Goal: Find specific page/section: Find specific page/section

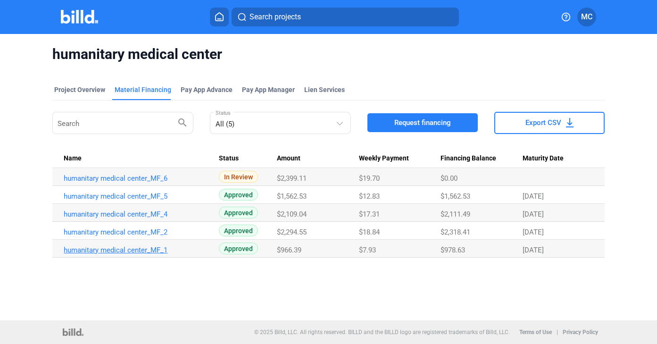
click at [132, 249] on link "humanitary medical center_MF_1" at bounding box center [137, 250] width 147 height 8
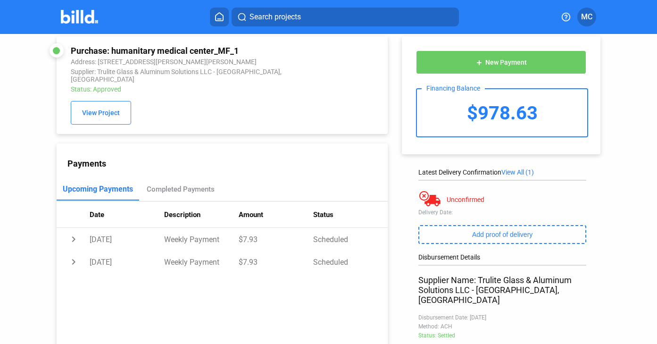
scroll to position [5, 0]
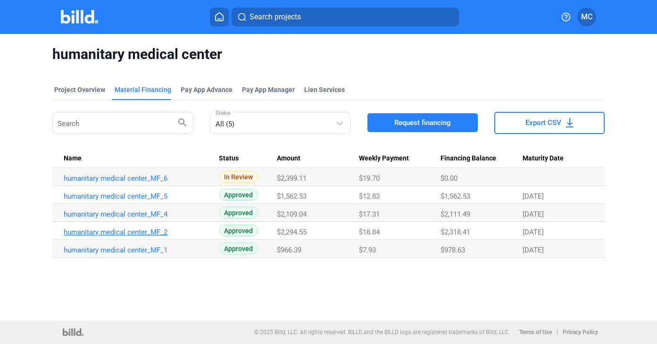
click at [95, 233] on link "humanitary medical center_MF_2" at bounding box center [137, 232] width 147 height 8
click at [135, 214] on link "humanitary medical center_MF_4" at bounding box center [137, 214] width 147 height 8
